Goal: Task Accomplishment & Management: Complete application form

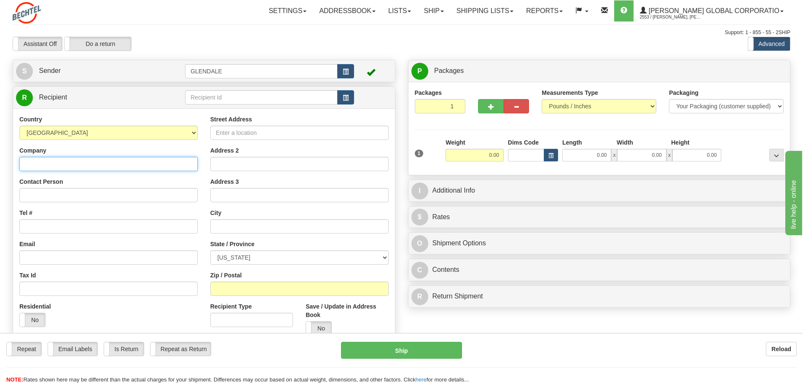
click at [38, 165] on input "Company" at bounding box center [108, 164] width 178 height 14
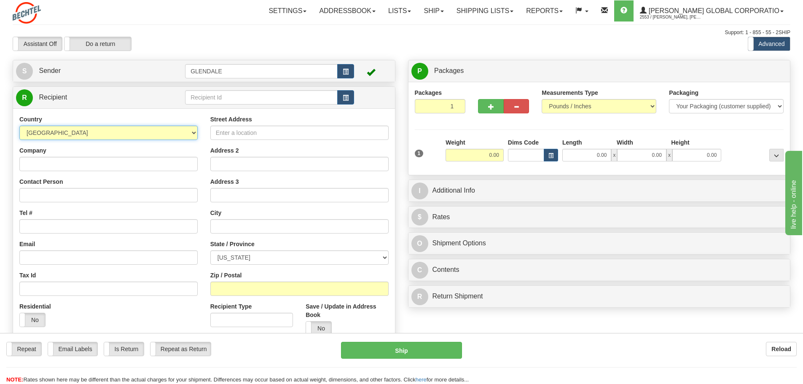
click at [70, 133] on select "[GEOGRAPHIC_DATA] [GEOGRAPHIC_DATA] [GEOGRAPHIC_DATA] [GEOGRAPHIC_DATA] [US_STA…" at bounding box center [108, 133] width 178 height 14
select select "AU"
click at [19, 126] on select "[GEOGRAPHIC_DATA] [GEOGRAPHIC_DATA] [GEOGRAPHIC_DATA] [GEOGRAPHIC_DATA] [US_STA…" at bounding box center [108, 133] width 178 height 14
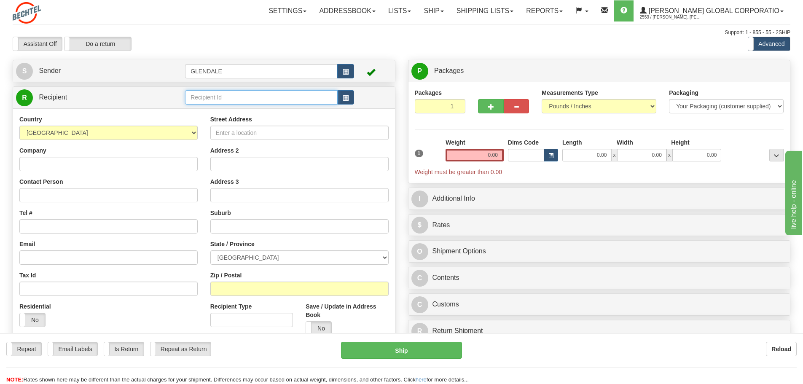
click at [209, 99] on input "text" at bounding box center [261, 97] width 153 height 14
type input "[PERSON_NAME]"
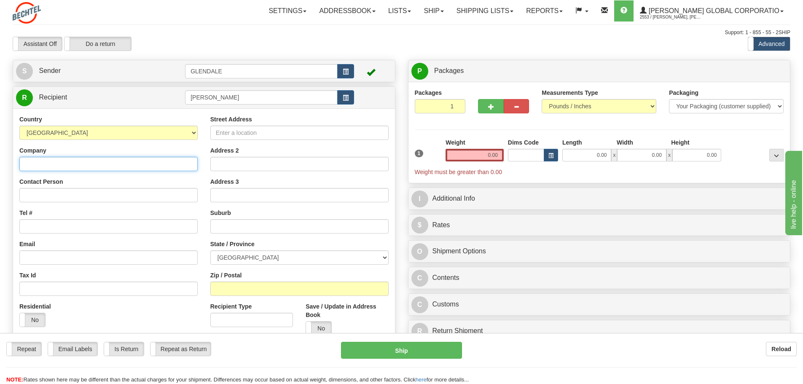
click at [23, 161] on input "Company" at bounding box center [108, 164] width 178 height 14
type input "Bank of America"
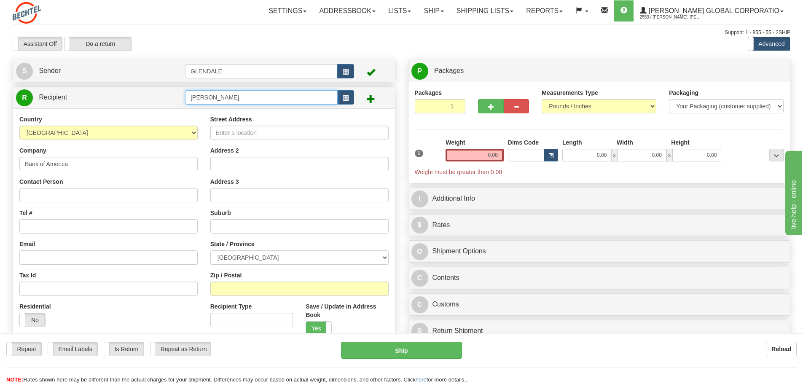
click at [191, 96] on input "[PERSON_NAME]" at bounding box center [261, 97] width 153 height 14
click at [213, 98] on input "bank of america- [PERSON_NAME]" at bounding box center [261, 97] width 153 height 14
type input "bank of America- [PERSON_NAME]"
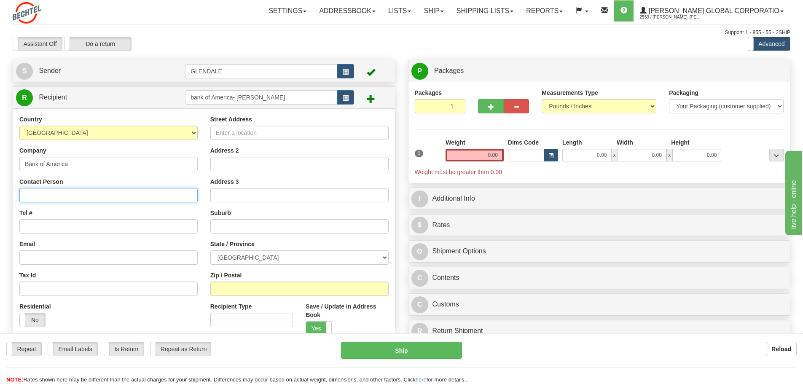
click at [45, 192] on div "Country [GEOGRAPHIC_DATA] [GEOGRAPHIC_DATA] [GEOGRAPHIC_DATA] [GEOGRAPHIC_DATA]…" at bounding box center [204, 228] width 382 height 240
type input "[PERSON_NAME]"
click at [49, 227] on input "Tel #" at bounding box center [108, 226] width 178 height 14
paste input "[PHONE_NUMBER]"
type input "[PHONE_NUMBER]"
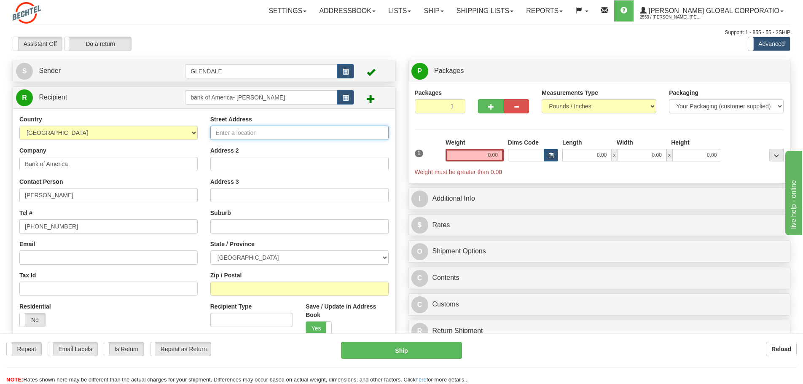
click at [231, 135] on input "Street Address" at bounding box center [299, 133] width 178 height 14
click at [253, 137] on input "Street Address" at bounding box center [299, 133] width 178 height 14
paste input "Level 34, [GEOGRAPHIC_DATA][PERSON_NAME]"
type input "Level 34, [GEOGRAPHIC_DATA][PERSON_NAME]"
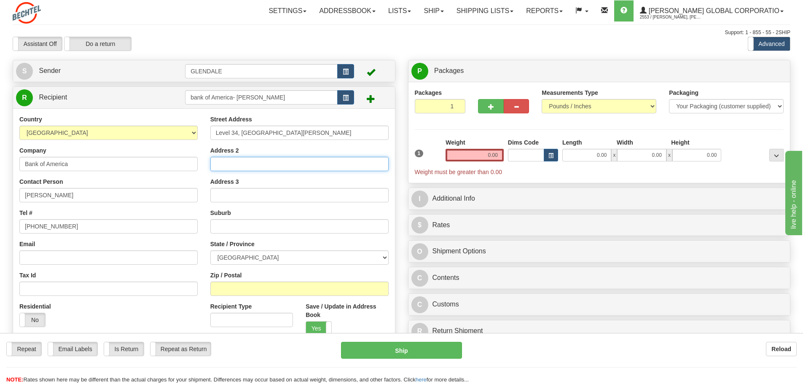
click at [258, 166] on input "Address 2" at bounding box center [299, 164] width 178 height 14
paste input "[STREET_ADDRESS][PERSON_NAME]"
type input "[STREET_ADDRESS][PERSON_NAME]"
click at [221, 259] on select "[GEOGRAPHIC_DATA] [GEOGRAPHIC_DATA] [GEOGRAPHIC_DATA] [GEOGRAPHIC_DATA] [GEOGRA…" at bounding box center [299, 257] width 178 height 14
click at [210, 250] on select "[GEOGRAPHIC_DATA] [GEOGRAPHIC_DATA] [GEOGRAPHIC_DATA] [GEOGRAPHIC_DATA] [GEOGRA…" at bounding box center [299, 257] width 178 height 14
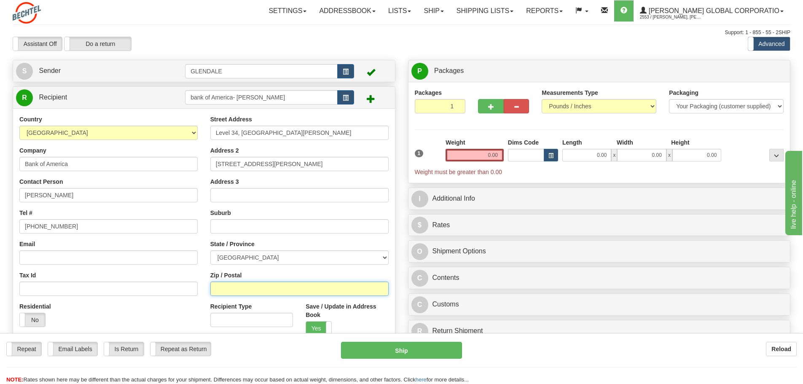
click at [228, 292] on input "Zip / Postal" at bounding box center [299, 289] width 178 height 14
type input "[GEOGRAPHIC_DATA] 2000"
click at [233, 231] on input "text" at bounding box center [299, 226] width 178 height 14
type input "[GEOGRAPHIC_DATA]"
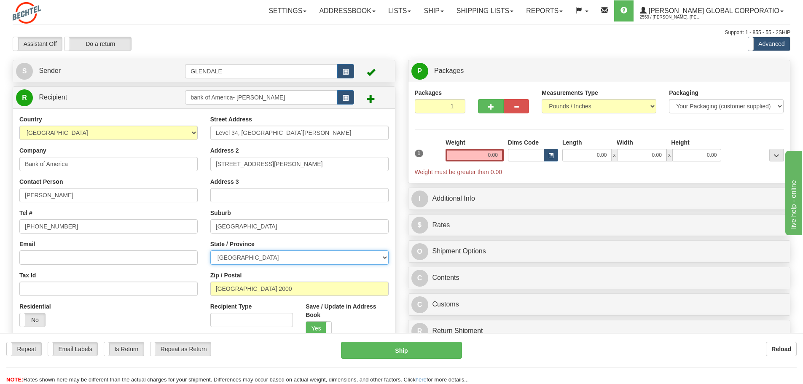
click at [247, 259] on select "[GEOGRAPHIC_DATA] [GEOGRAPHIC_DATA] [GEOGRAPHIC_DATA] [GEOGRAPHIC_DATA] [GEOGRA…" at bounding box center [299, 257] width 178 height 14
click at [242, 363] on div "Repeat Repeat Email Labels Email Labels Edit Is Return Is Return Repeat as Retu…" at bounding box center [401, 363] width 803 height 42
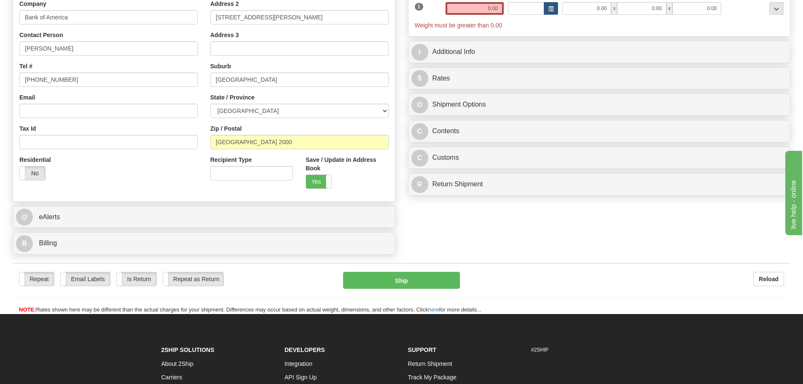
scroll to position [169, 0]
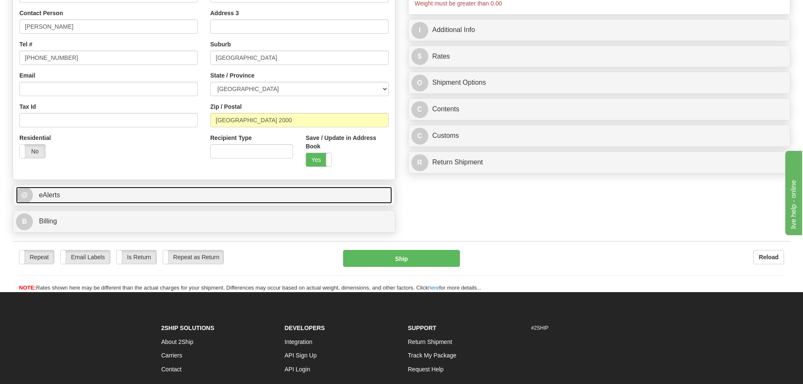
click at [59, 193] on span "eAlerts" at bounding box center [49, 194] width 21 height 7
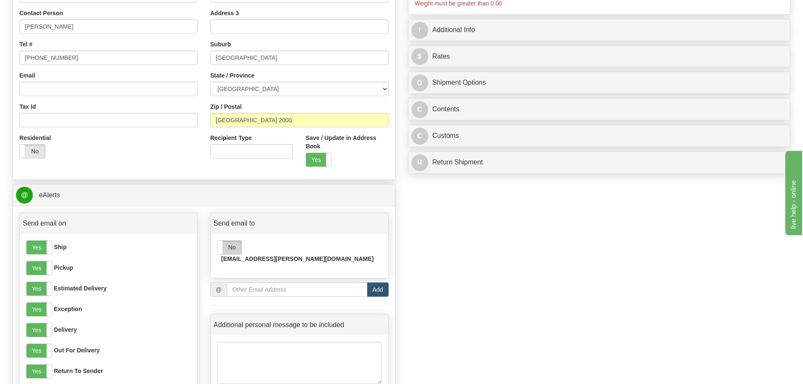
click at [234, 244] on label "No" at bounding box center [229, 247] width 24 height 13
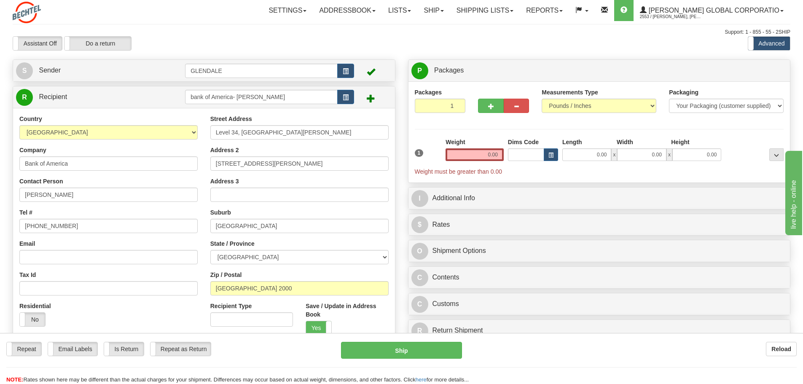
scroll to position [0, 0]
click at [705, 103] on select "Your Packaging (customer supplied) Envelope (carrier supplied) Pack (carrier su…" at bounding box center [726, 106] width 115 height 14
select select "2"
click at [669, 99] on select "Your Packaging (customer supplied) Envelope (carrier supplied) Pack (carrier su…" at bounding box center [726, 106] width 115 height 14
drag, startPoint x: 486, startPoint y: 159, endPoint x: 513, endPoint y: 153, distance: 28.0
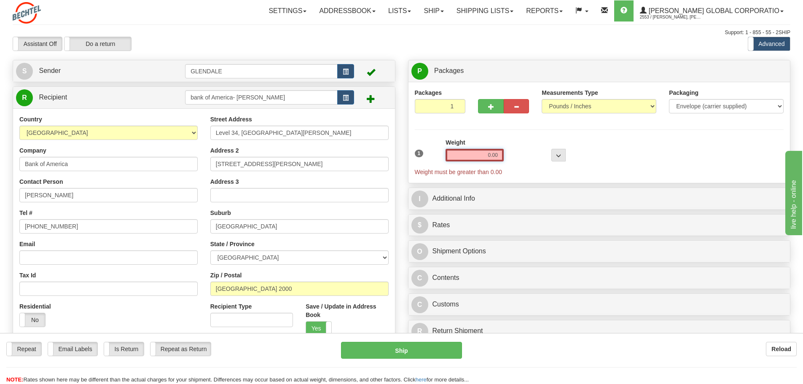
click at [513, 153] on div "1 Weight 0.00 Dims Code 0 x" at bounding box center [599, 157] width 373 height 38
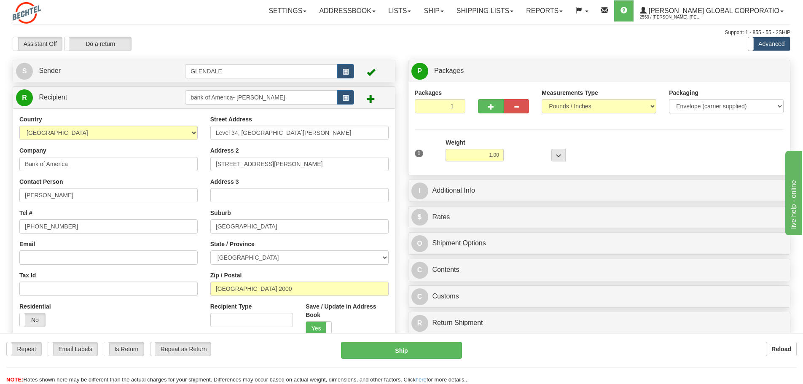
click at [513, 153] on div at bounding box center [537, 149] width 62 height 23
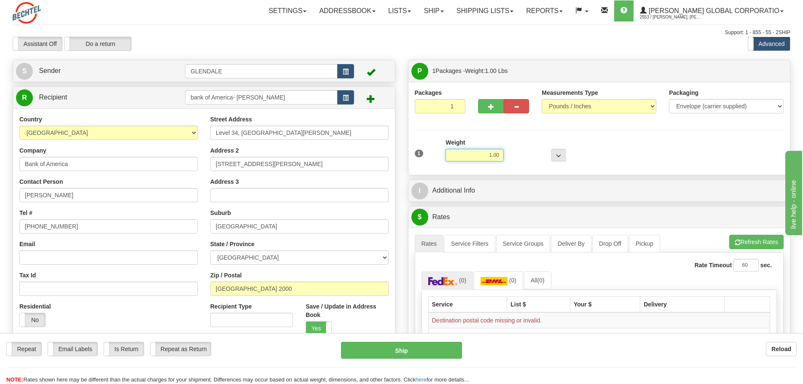
drag, startPoint x: 487, startPoint y: 158, endPoint x: 505, endPoint y: 155, distance: 18.4
click at [505, 155] on div "1 Weight 1.00 Dims Code 0 x" at bounding box center [599, 153] width 373 height 30
type input "0.50"
click at [529, 160] on div at bounding box center [537, 149] width 62 height 23
click at [229, 290] on input "[GEOGRAPHIC_DATA] 2000" at bounding box center [299, 289] width 178 height 14
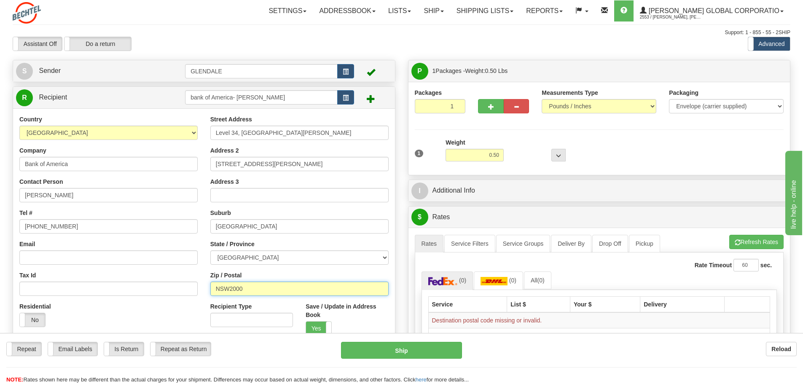
click at [276, 290] on input "NSW2000" at bounding box center [299, 289] width 178 height 14
type input "NSW2000"
click at [269, 317] on input "Recipient Type" at bounding box center [251, 320] width 83 height 14
drag, startPoint x: 245, startPoint y: 287, endPoint x: 207, endPoint y: 286, distance: 37.9
click at [207, 286] on div "Street Address Level 34, [GEOGRAPHIC_DATA][PERSON_NAME] Address 2 [STREET_ADDRE…" at bounding box center [299, 228] width 191 height 227
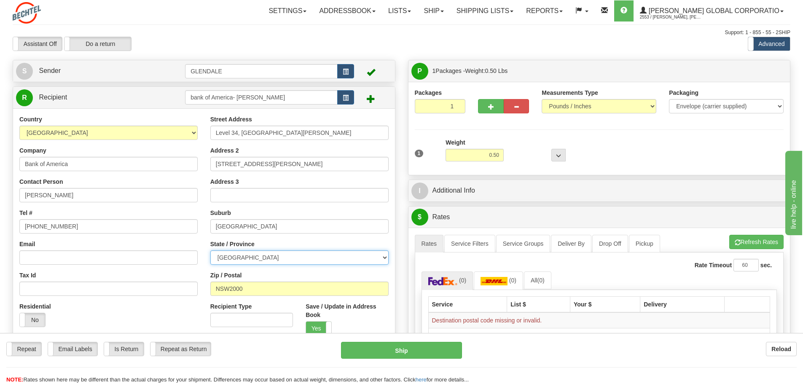
click at [369, 257] on select "[GEOGRAPHIC_DATA] [GEOGRAPHIC_DATA] [GEOGRAPHIC_DATA] [GEOGRAPHIC_DATA] [GEOGRA…" at bounding box center [299, 257] width 178 height 14
select select "[GEOGRAPHIC_DATA]"
click at [210, 250] on select "[GEOGRAPHIC_DATA] [GEOGRAPHIC_DATA] [GEOGRAPHIC_DATA] [GEOGRAPHIC_DATA] [GEOGRA…" at bounding box center [299, 257] width 178 height 14
click at [288, 302] on div "Recipient Type" at bounding box center [251, 314] width 83 height 25
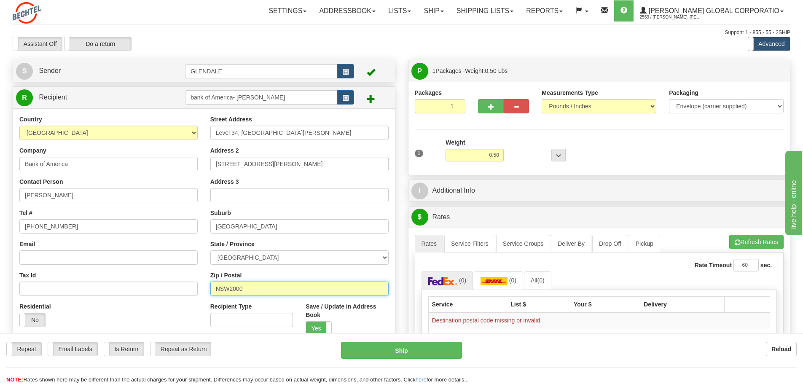
click at [306, 282] on input "NSW2000" at bounding box center [299, 289] width 178 height 14
drag, startPoint x: 260, startPoint y: 292, endPoint x: 207, endPoint y: 292, distance: 54.0
click at [207, 292] on div "Street Address Level 34, [GEOGRAPHIC_DATA][PERSON_NAME] Address 2 [STREET_ADDRE…" at bounding box center [299, 228] width 191 height 227
type input "2000"
click at [266, 304] on div "Recipient Type" at bounding box center [251, 314] width 83 height 25
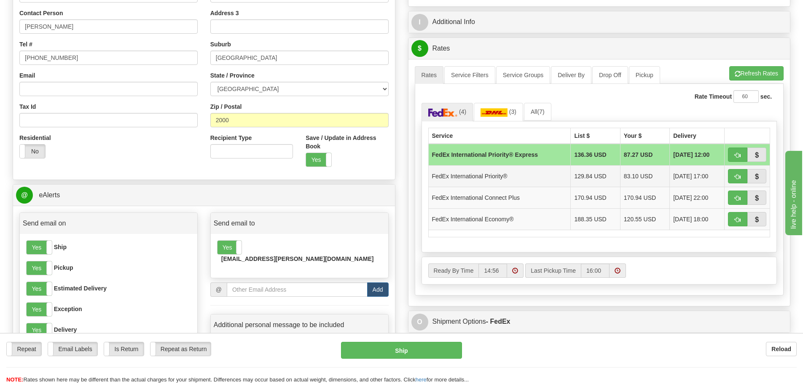
scroll to position [253, 0]
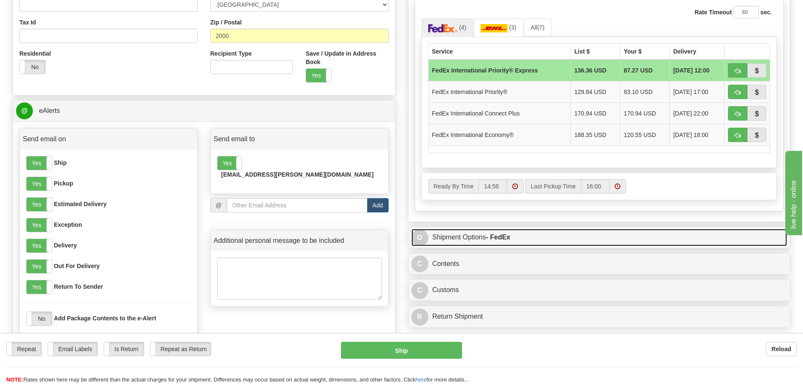
click at [450, 233] on link "O Shipment Options - FedEx" at bounding box center [599, 237] width 376 height 17
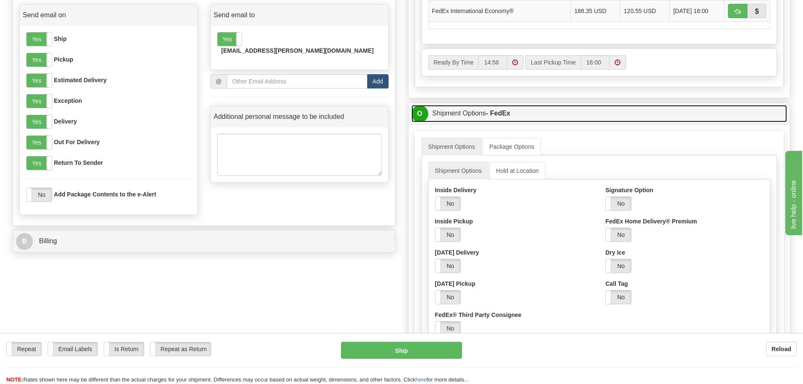
scroll to position [379, 0]
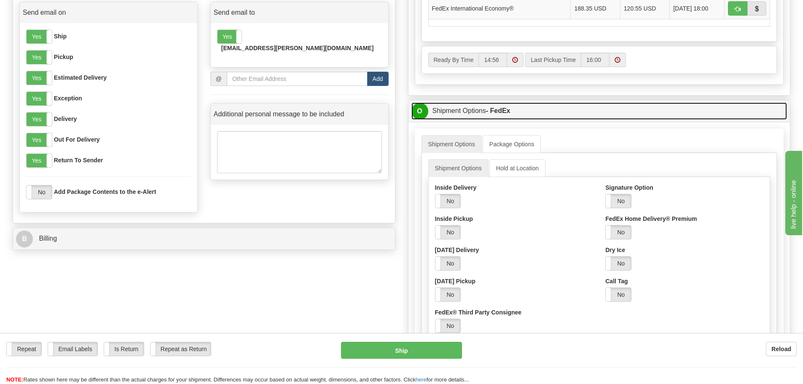
click at [444, 111] on link "O Shipment Options - FedEx" at bounding box center [599, 110] width 376 height 17
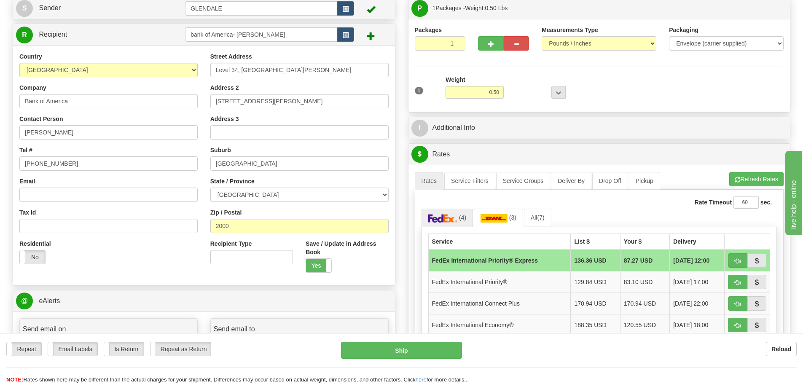
scroll to position [42, 0]
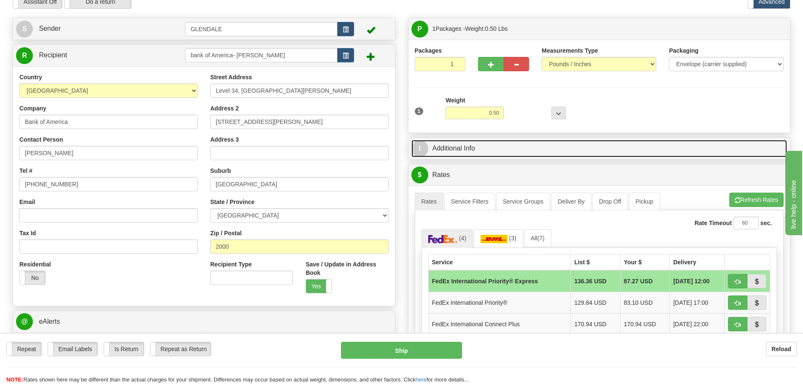
click at [442, 145] on link "I Additional Info" at bounding box center [599, 148] width 376 height 17
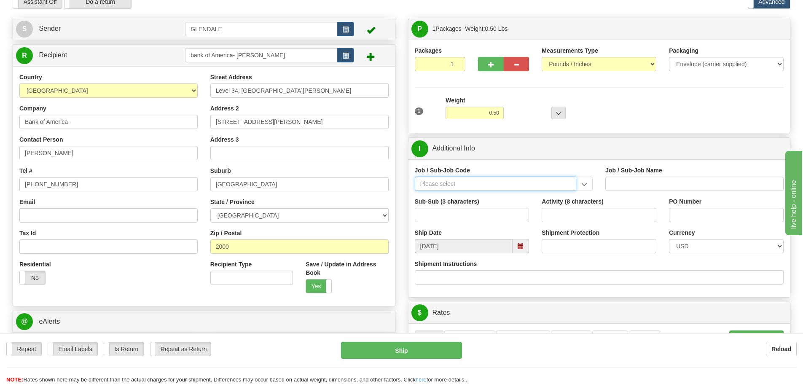
click at [466, 187] on input "Job / Sub-Job Code" at bounding box center [496, 184] width 162 height 14
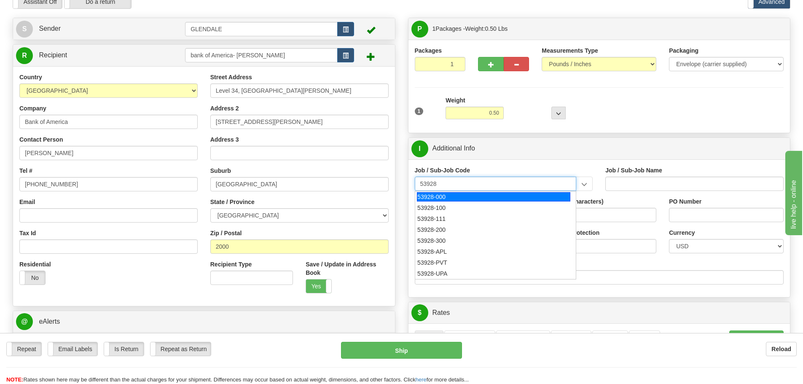
click at [450, 195] on div "53928-000" at bounding box center [493, 196] width 153 height 9
type input "53928-000"
type input "TREASURY-BCMC - TREASURY-BCMC"
type input "53928-000"
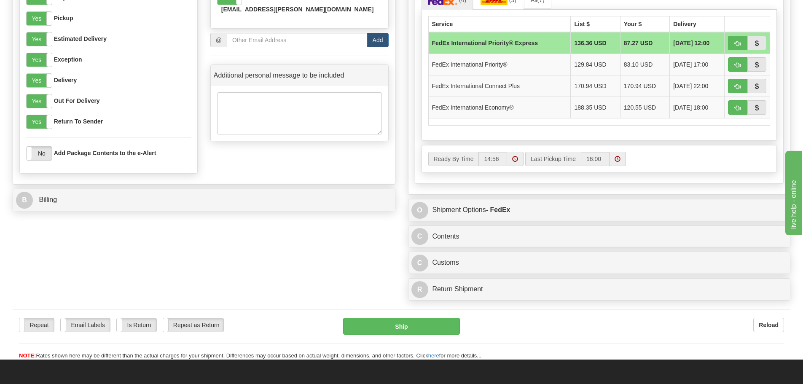
scroll to position [421, 0]
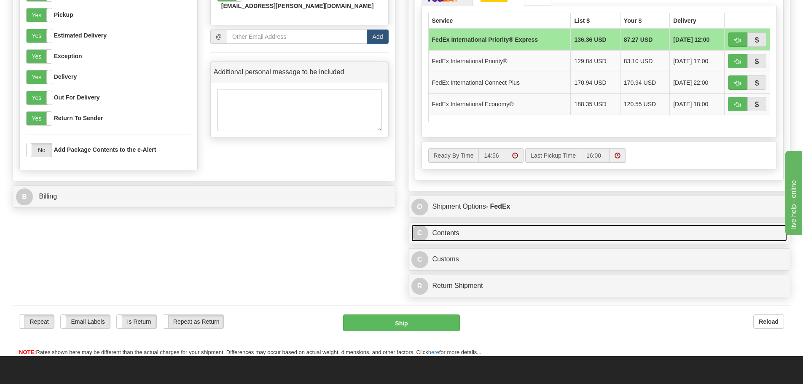
click at [439, 233] on link "C Contents" at bounding box center [599, 233] width 376 height 17
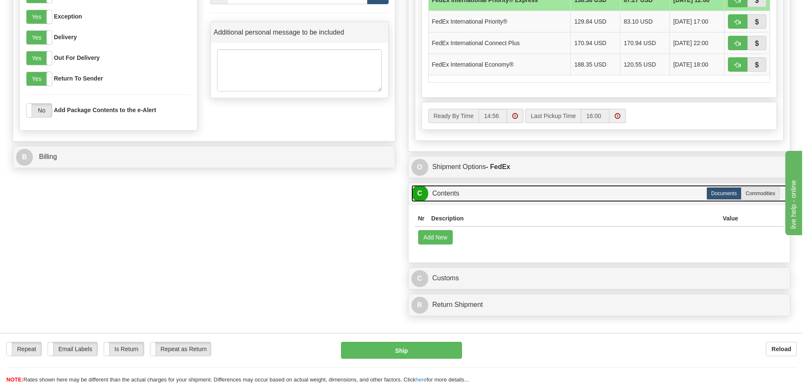
scroll to position [506, 0]
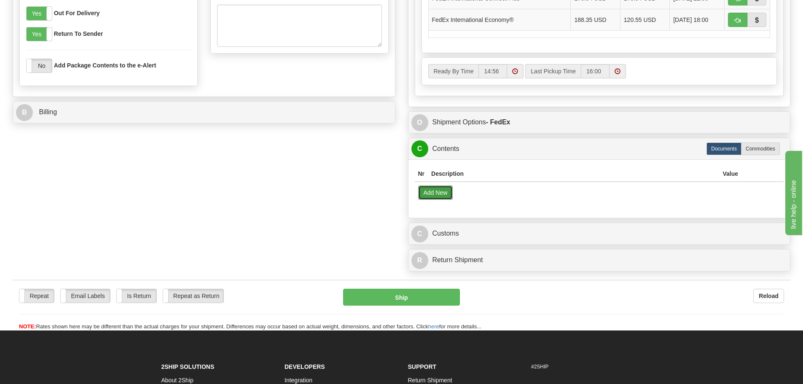
click at [429, 193] on button "Add New" at bounding box center [435, 192] width 35 height 14
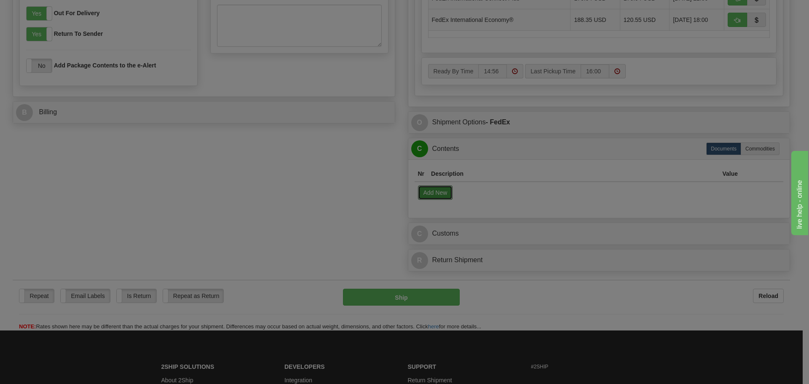
select select "US"
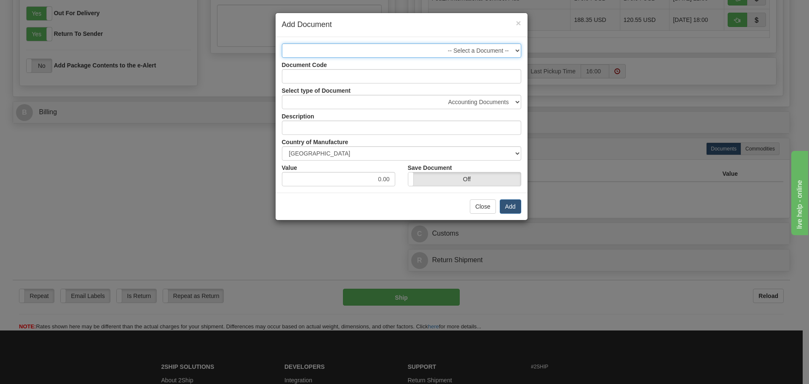
click at [433, 53] on select "-- Select a Document --" at bounding box center [401, 50] width 239 height 14
click at [430, 52] on select "-- Select a Document --" at bounding box center [401, 50] width 239 height 14
click at [486, 55] on select "-- Select a Document --" at bounding box center [401, 50] width 239 height 14
click at [488, 104] on select "Accounting Documents Analysis Reports Applications (Completed) Bank Statements …" at bounding box center [401, 102] width 239 height 14
select select "32"
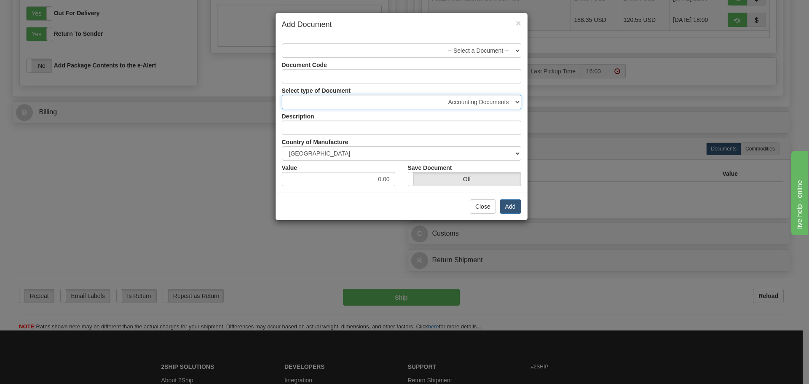
click at [282, 95] on select "Accounting Documents Analysis Reports Applications (Completed) Bank Statements …" at bounding box center [401, 102] width 239 height 14
type input "Letters and Cards"
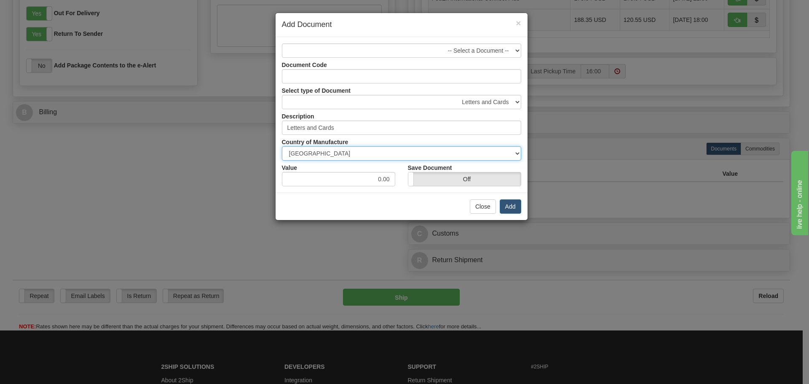
click at [351, 153] on select "[GEOGRAPHIC_DATA] [GEOGRAPHIC_DATA] [GEOGRAPHIC_DATA] [GEOGRAPHIC_DATA] [US_STA…" at bounding box center [401, 153] width 239 height 14
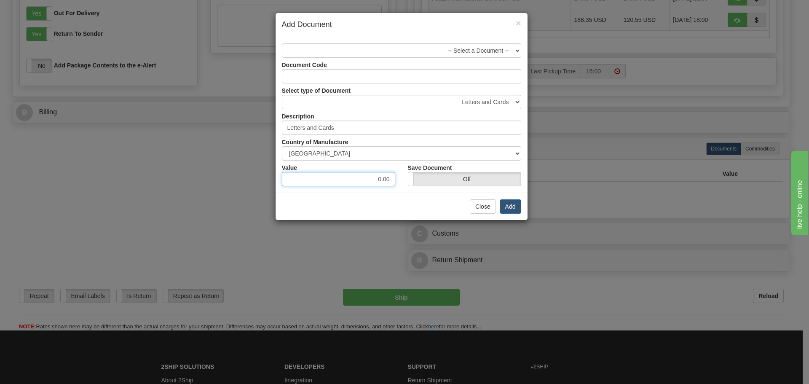
drag, startPoint x: 363, startPoint y: 175, endPoint x: 527, endPoint y: 183, distance: 164.1
click at [527, 183] on div "Value 0.00 Save Document On Off" at bounding box center [402, 174] width 252 height 26
type input "1"
click at [504, 207] on button "Add" at bounding box center [510, 206] width 21 height 14
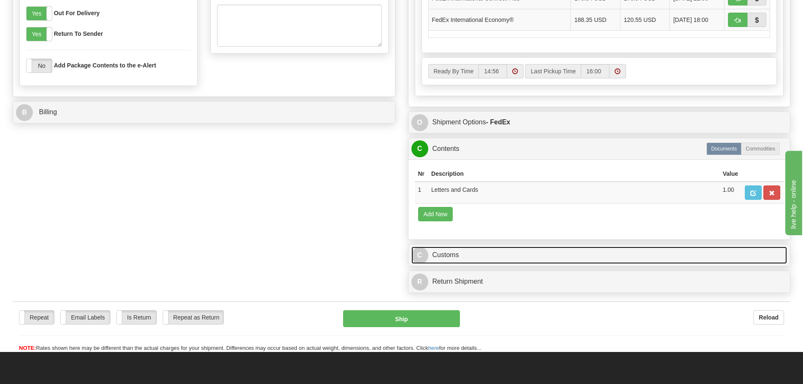
click at [447, 250] on link "C Customs" at bounding box center [599, 255] width 376 height 17
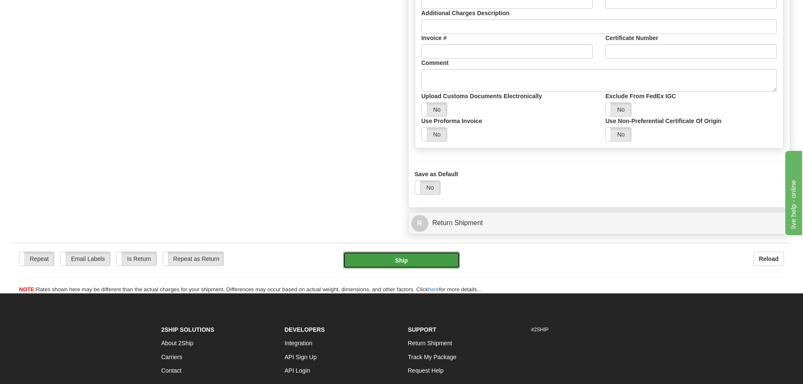
click at [423, 263] on button "Ship" at bounding box center [401, 260] width 117 height 17
type input "2A"
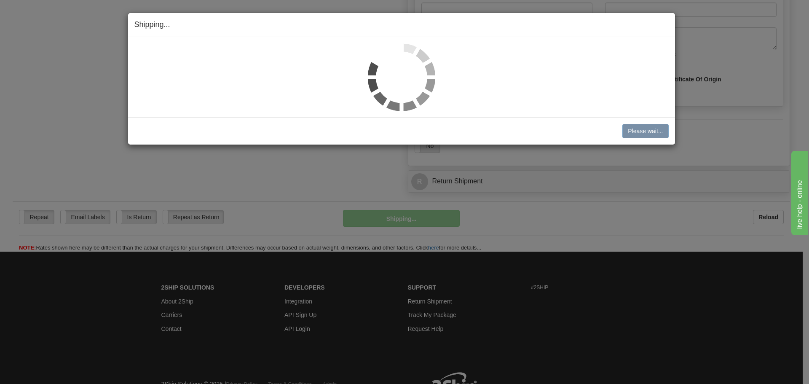
scroll to position [655, 0]
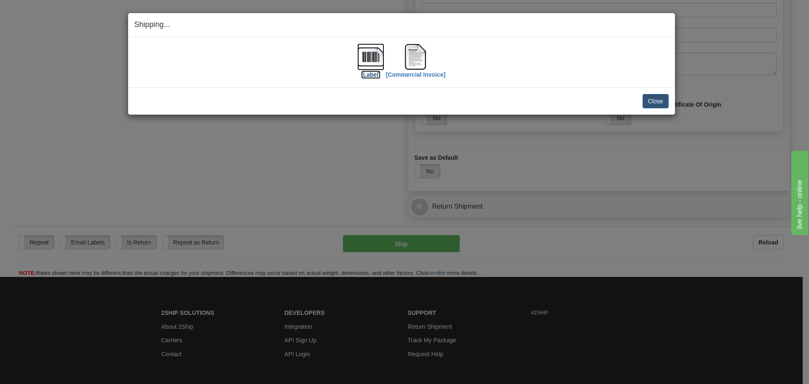
click at [376, 61] on img at bounding box center [370, 56] width 27 height 27
click at [364, 59] on img at bounding box center [370, 56] width 27 height 27
click at [413, 57] on img at bounding box center [415, 56] width 27 height 27
click at [421, 60] on img at bounding box center [415, 56] width 27 height 27
drag, startPoint x: 662, startPoint y: 100, endPoint x: 567, endPoint y: 123, distance: 97.7
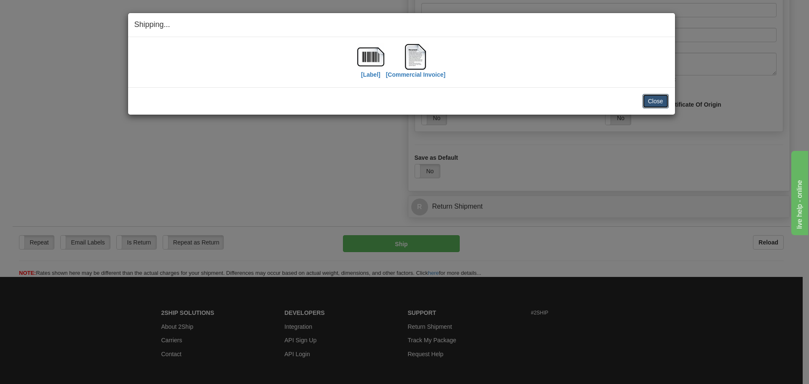
click at [661, 100] on button "Close" at bounding box center [656, 101] width 26 height 14
click at [655, 99] on button "Close" at bounding box center [656, 101] width 26 height 14
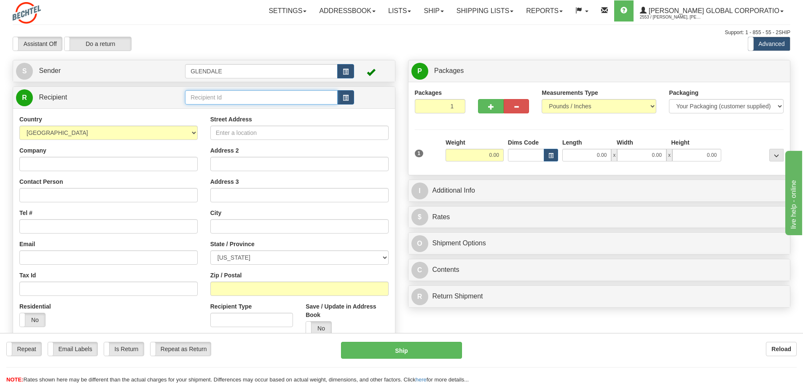
click at [217, 97] on input "text" at bounding box center [261, 97] width 153 height 14
click at [185, 137] on select "[GEOGRAPHIC_DATA] [GEOGRAPHIC_DATA] [GEOGRAPHIC_DATA] [GEOGRAPHIC_DATA] [US_STA…" at bounding box center [108, 133] width 178 height 14
select select "AU"
click at [19, 126] on select "[GEOGRAPHIC_DATA] [GEOGRAPHIC_DATA] [GEOGRAPHIC_DATA] [GEOGRAPHIC_DATA] [US_STA…" at bounding box center [108, 133] width 178 height 14
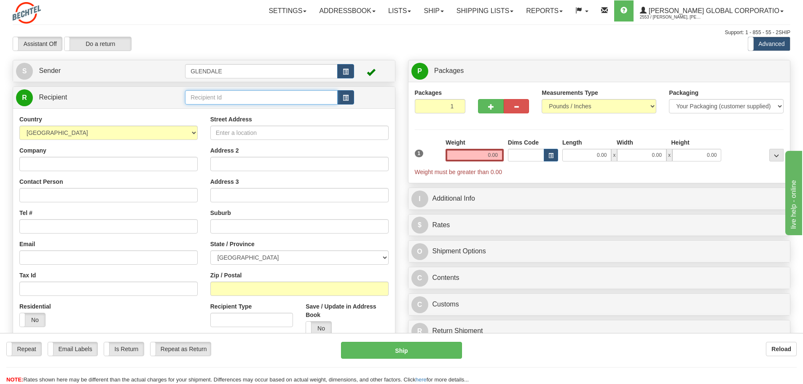
click at [220, 98] on input "text" at bounding box center [261, 97] width 153 height 14
click at [233, 123] on div "BANK OF AMERICA- KATIE CHOW" at bounding box center [260, 121] width 145 height 9
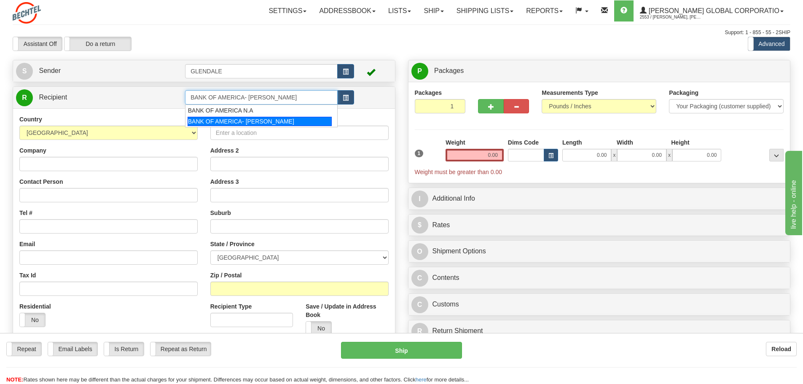
type input "BANK OF AMERICA- KATIE CHOW"
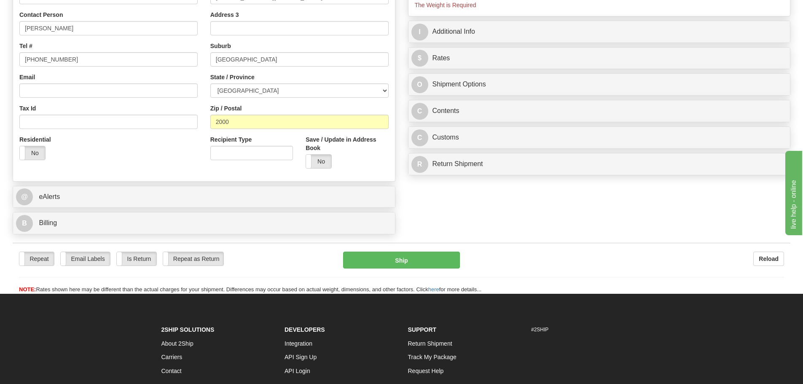
scroll to position [169, 0]
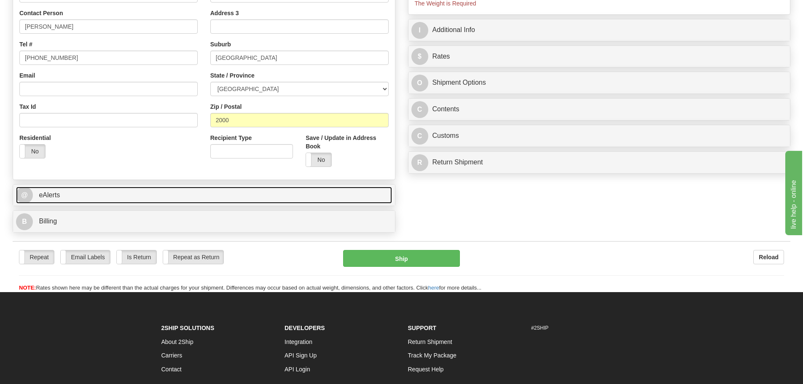
click at [138, 196] on link "@ eAlerts" at bounding box center [204, 195] width 376 height 17
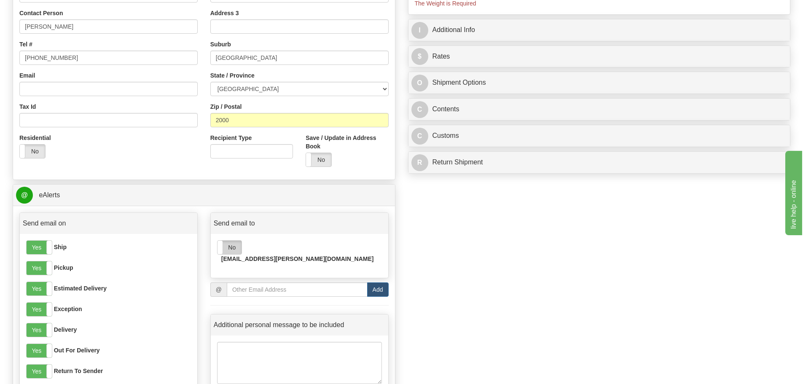
click at [238, 248] on label "No" at bounding box center [229, 247] width 24 height 13
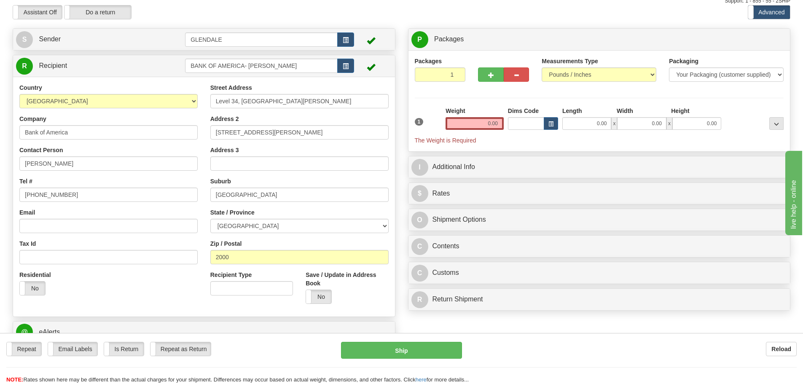
scroll to position [0, 0]
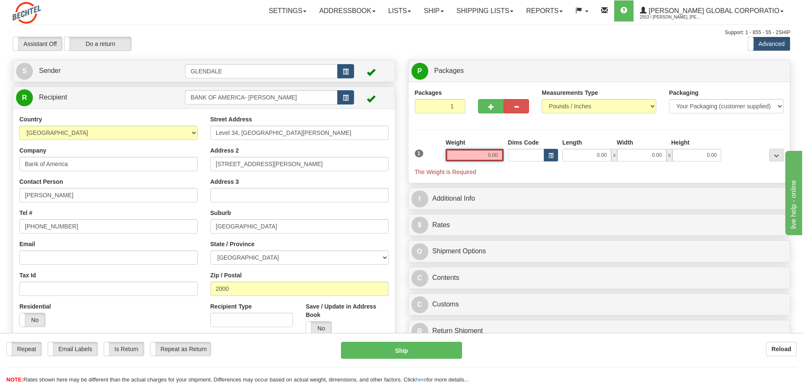
drag, startPoint x: 486, startPoint y: 158, endPoint x: 504, endPoint y: 156, distance: 18.3
click at [504, 156] on div "Weight 0.00" at bounding box center [474, 153] width 62 height 30
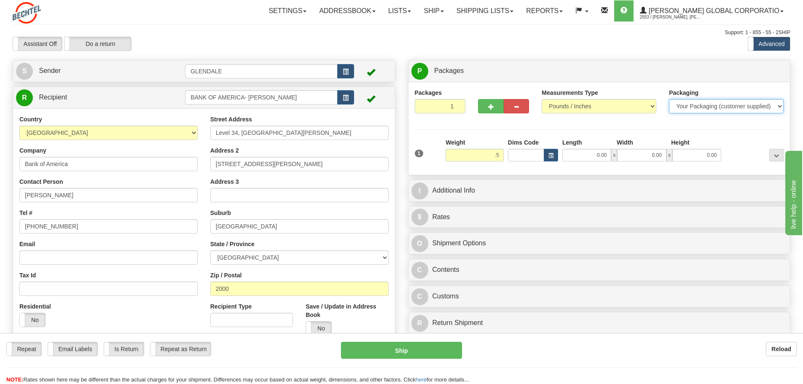
type input "0.50"
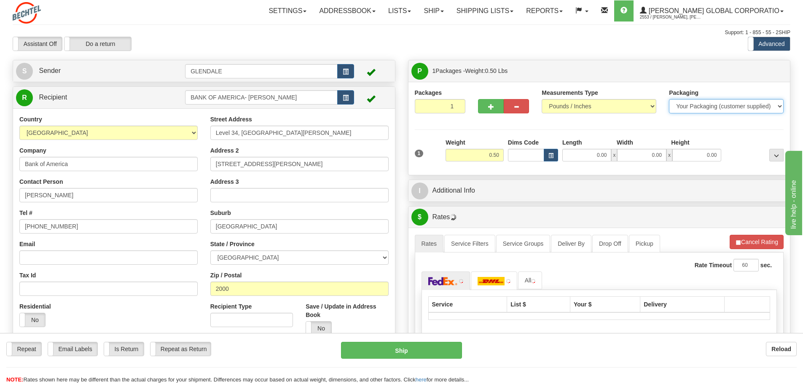
click at [693, 111] on select "Your Packaging (customer supplied) Envelope (carrier supplied) Pack (carrier su…" at bounding box center [726, 106] width 115 height 14
select select "2"
click at [669, 99] on select "Your Packaging (customer supplied) Envelope (carrier supplied) Pack (carrier su…" at bounding box center [726, 106] width 115 height 14
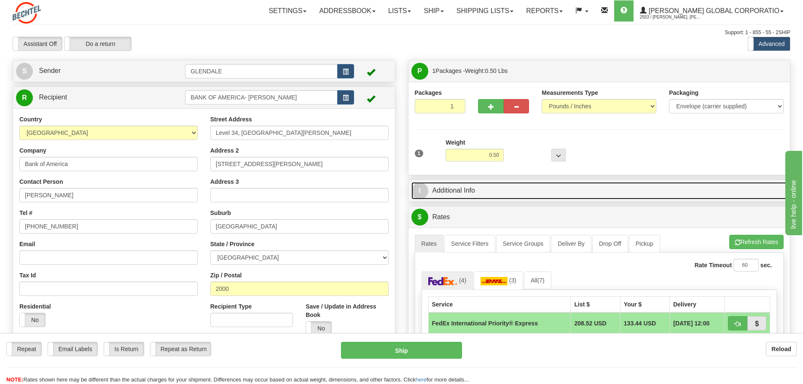
click at [447, 190] on link "I Additional Info" at bounding box center [599, 190] width 376 height 17
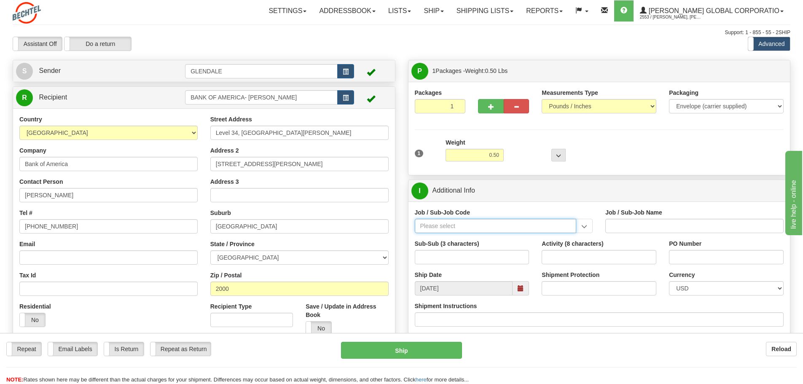
click at [445, 223] on input "Job / Sub-Job Code" at bounding box center [496, 226] width 162 height 14
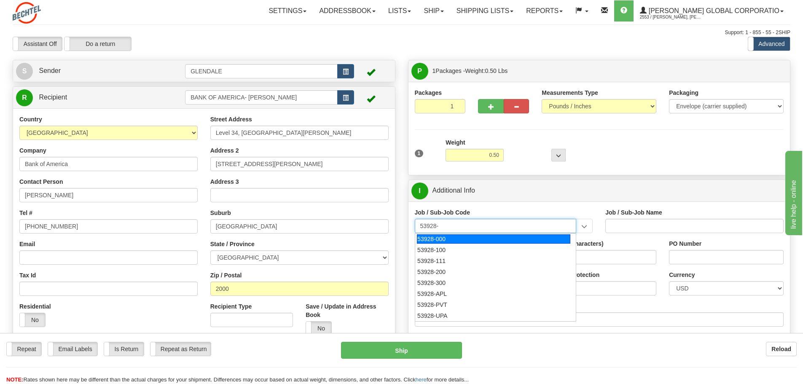
click at [446, 234] on div "53928-000" at bounding box center [493, 238] width 153 height 9
type input "53928-000"
type input "TREASURY-BCMC - TREASURY-BCMC"
type input "53928-000"
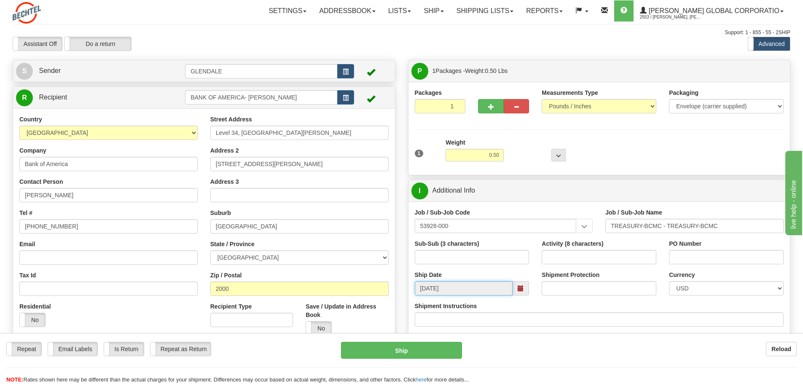
click at [448, 288] on input "[DATE]" at bounding box center [464, 288] width 98 height 14
click at [522, 287] on span at bounding box center [521, 288] width 6 height 6
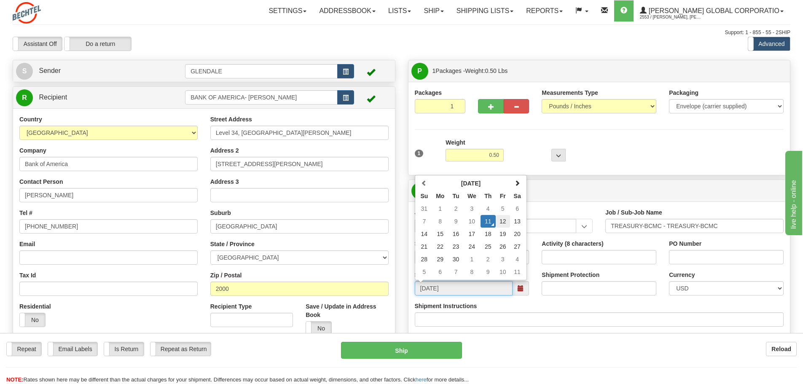
click at [505, 223] on td "12" at bounding box center [503, 221] width 14 height 13
type input "09/12/2025"
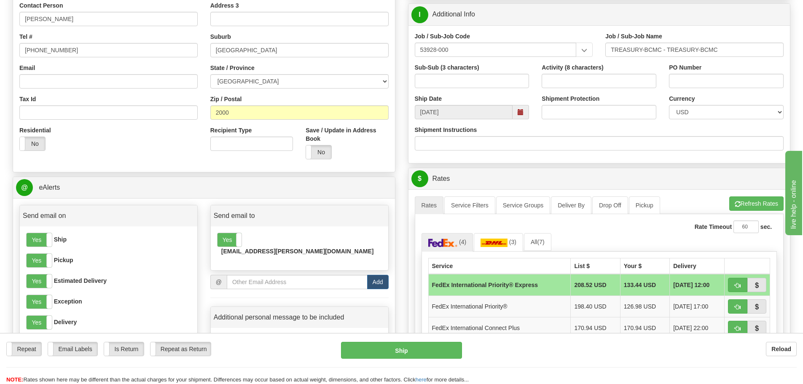
scroll to position [253, 0]
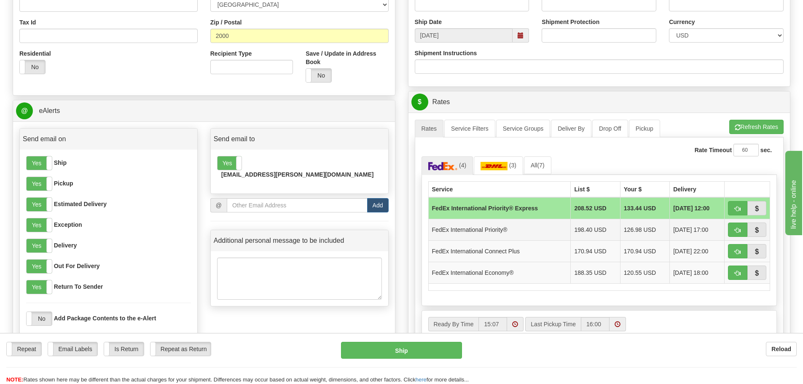
click at [453, 229] on td "FedEx International Priority®" at bounding box center [499, 229] width 142 height 21
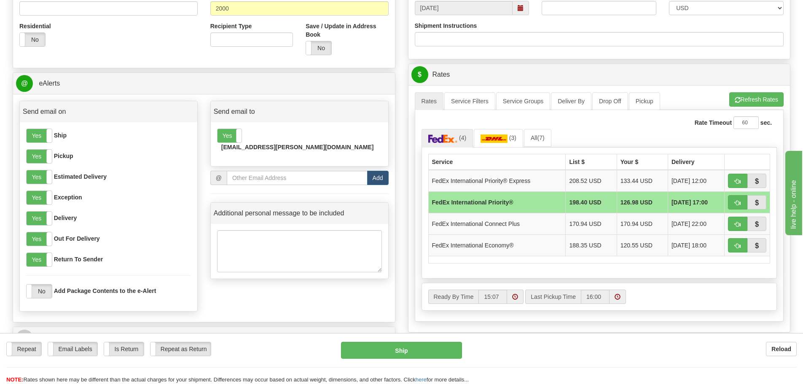
scroll to position [295, 0]
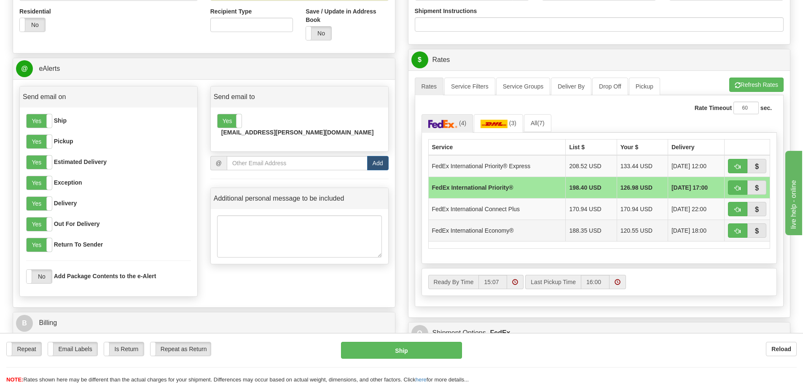
click at [453, 232] on td "FedEx International Economy®" at bounding box center [496, 230] width 137 height 21
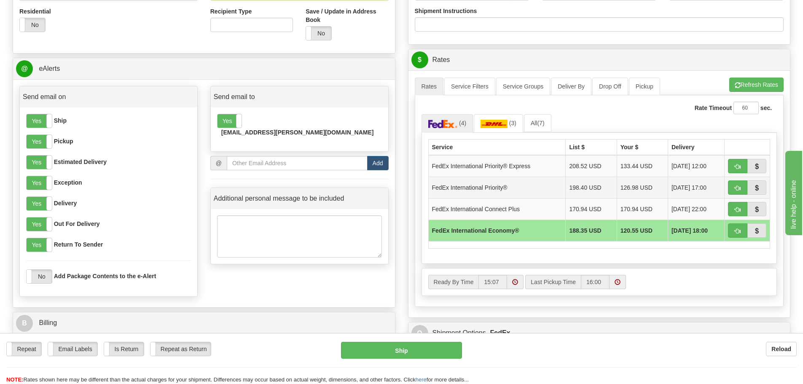
click at [452, 187] on td "FedEx International Priority®" at bounding box center [496, 187] width 137 height 21
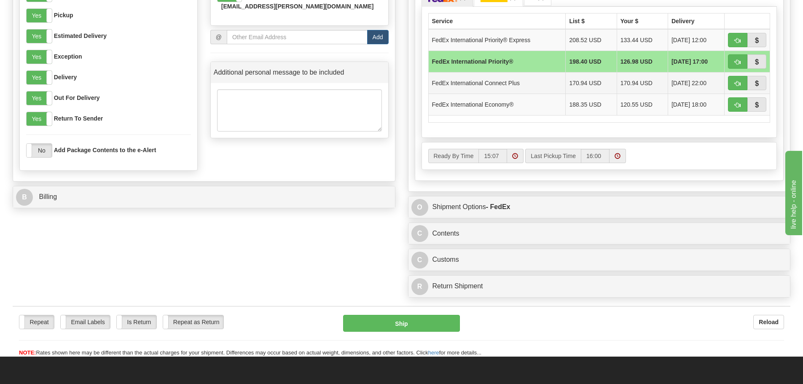
scroll to position [421, 0]
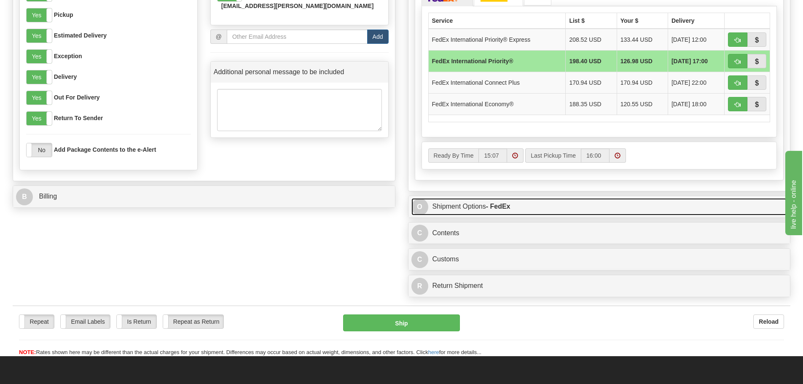
click at [457, 209] on link "O Shipment Options - FedEx" at bounding box center [599, 206] width 376 height 17
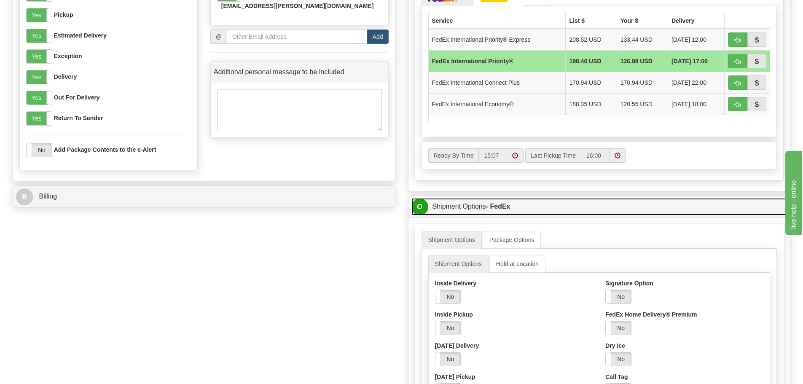
click at [453, 202] on link "O Shipment Options - FedEx" at bounding box center [599, 206] width 376 height 17
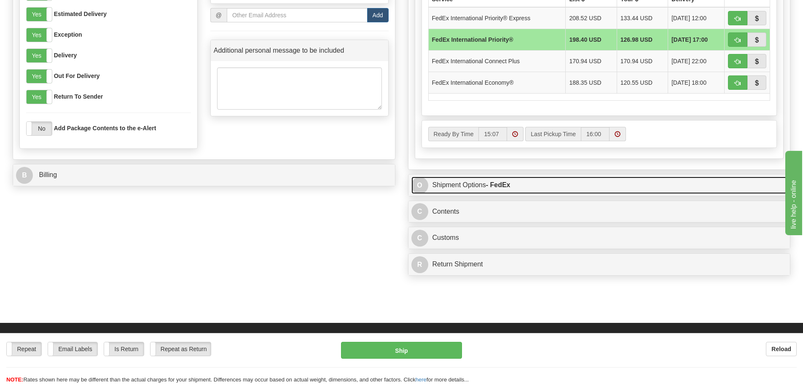
scroll to position [464, 0]
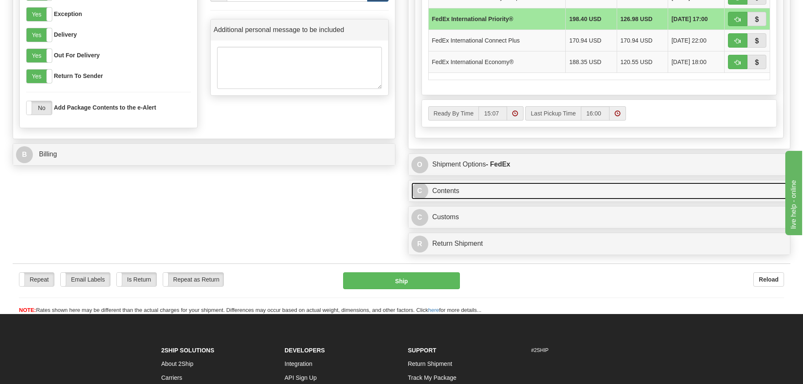
click at [446, 194] on link "C Contents" at bounding box center [599, 190] width 376 height 17
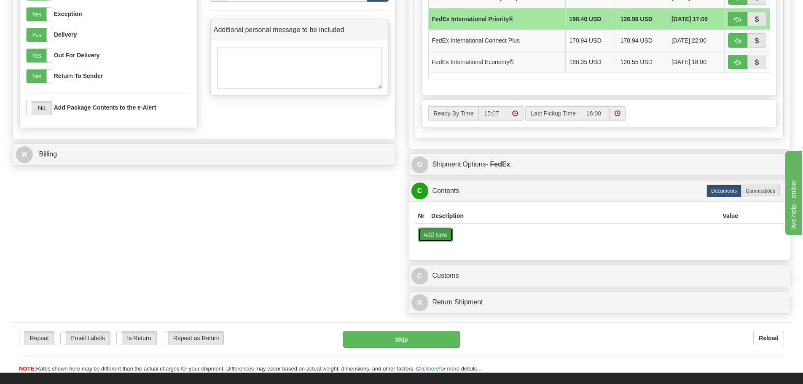
click at [446, 232] on button "Add New" at bounding box center [435, 235] width 35 height 14
select select "US"
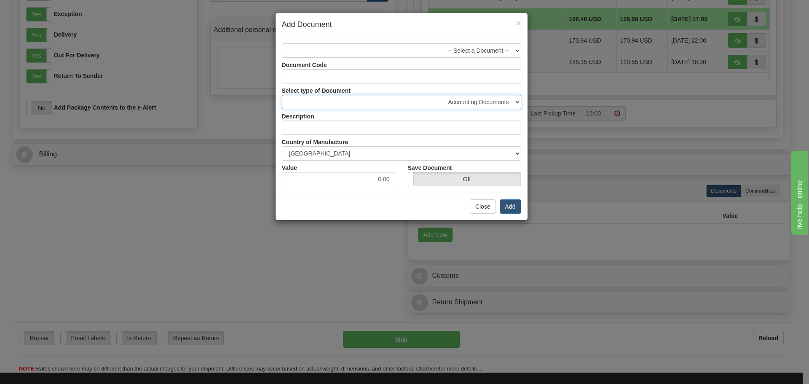
click at [459, 102] on select "Accounting Documents Analysis Reports Applications (Completed) Bank Statements …" at bounding box center [401, 102] width 239 height 14
select select "32"
click at [282, 95] on select "Accounting Documents Analysis Reports Applications (Completed) Bank Statements …" at bounding box center [401, 102] width 239 height 14
type input "Letters and Cards"
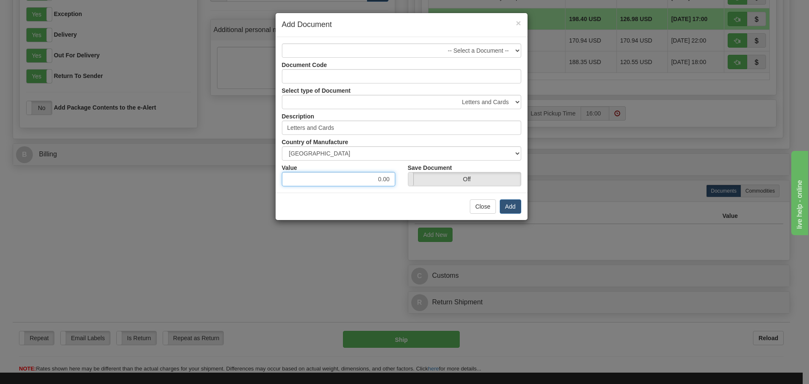
drag, startPoint x: 368, startPoint y: 179, endPoint x: 410, endPoint y: 177, distance: 42.6
click at [410, 177] on div "Value 0.00 Save Document On Off" at bounding box center [402, 174] width 252 height 26
type input "1"
click at [512, 205] on button "Add" at bounding box center [510, 206] width 21 height 14
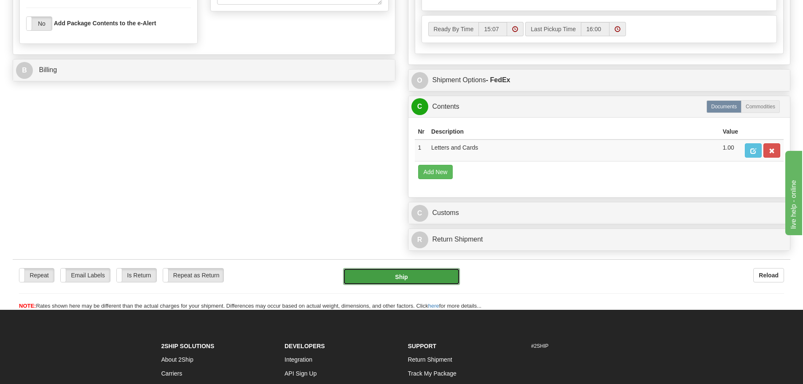
click at [399, 279] on button "Ship" at bounding box center [401, 276] width 117 height 17
type input "01"
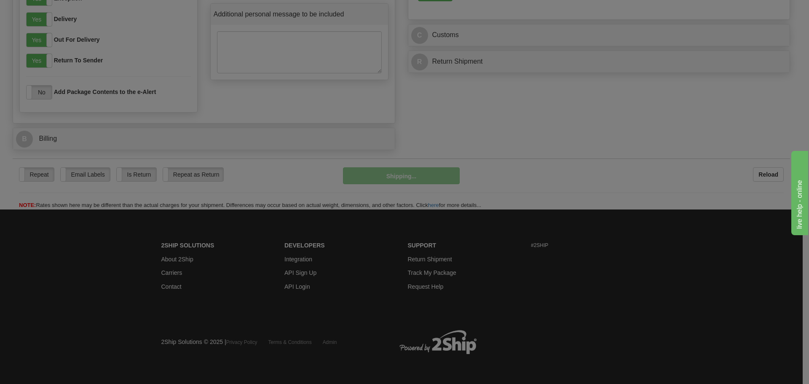
scroll to position [480, 0]
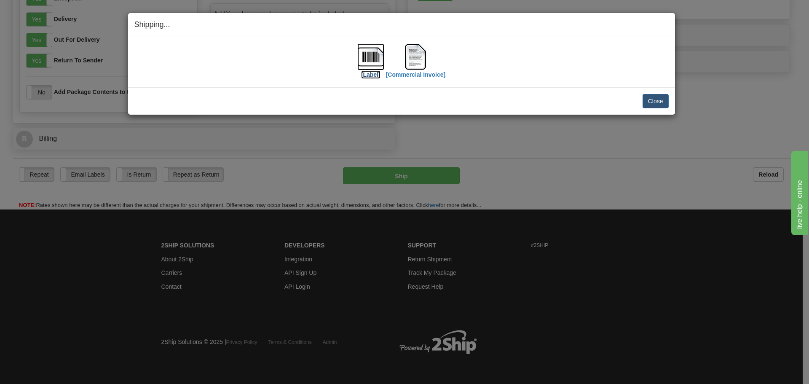
click at [369, 61] on img at bounding box center [370, 56] width 27 height 27
click at [408, 64] on img at bounding box center [415, 56] width 27 height 27
